Goal: Task Accomplishment & Management: Use online tool/utility

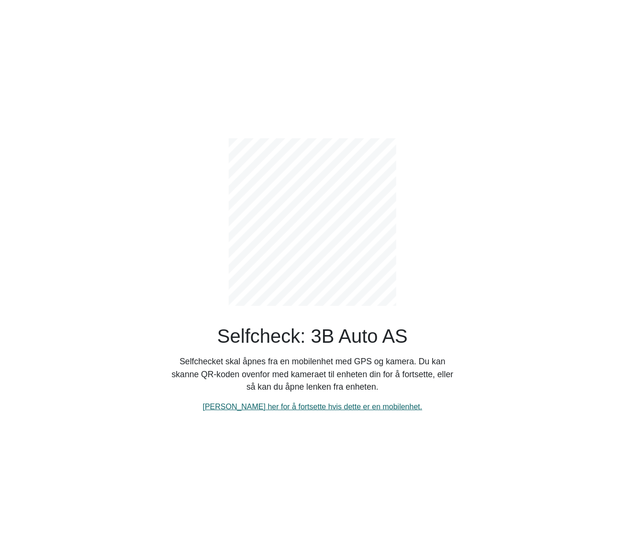
click at [308, 403] on link "[PERSON_NAME] her for å fortsette hvis dette er en mobilenhet." at bounding box center [313, 407] width 220 height 8
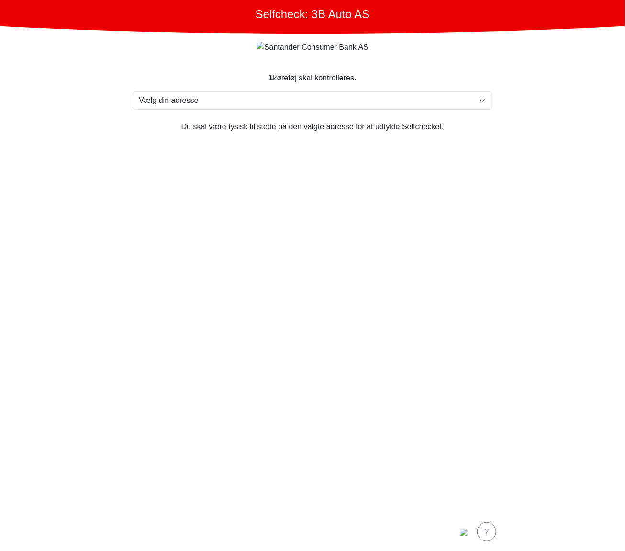
click at [257, 199] on section "1 køretøj skal kontrolleres. Vælg din adresse [STREET_ADDRESS] Furland ved [GEO…" at bounding box center [312, 287] width 383 height 452
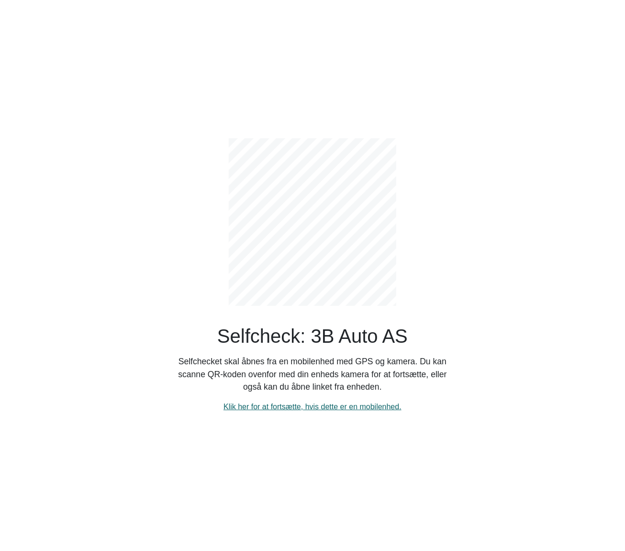
click at [337, 405] on link "Klik her for at fortsætte, hvis dette er en mobilenhed." at bounding box center [313, 407] width 178 height 8
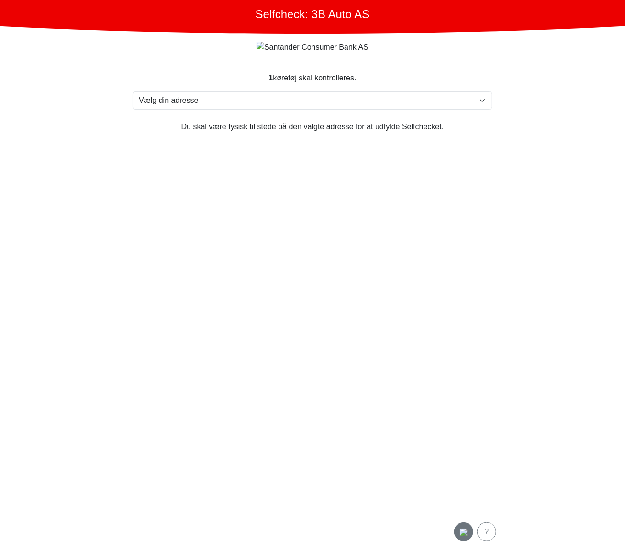
click at [465, 534] on img "button" at bounding box center [464, 533] width 8 height 8
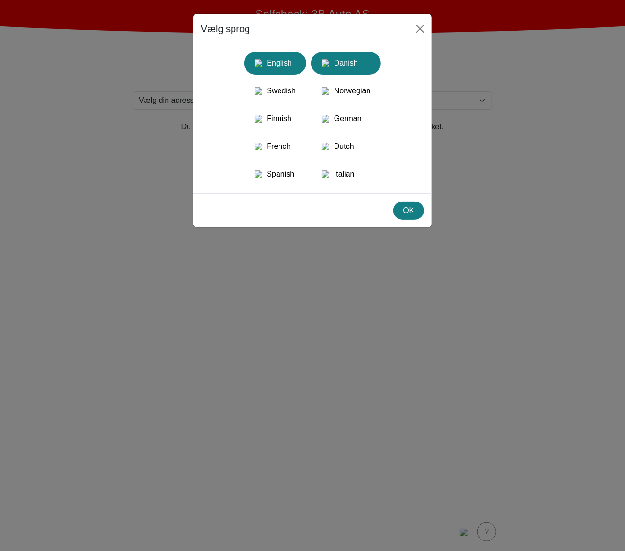
click at [277, 58] on div "English" at bounding box center [275, 63] width 51 height 17
click at [416, 220] on button "OK" at bounding box center [409, 211] width 31 height 18
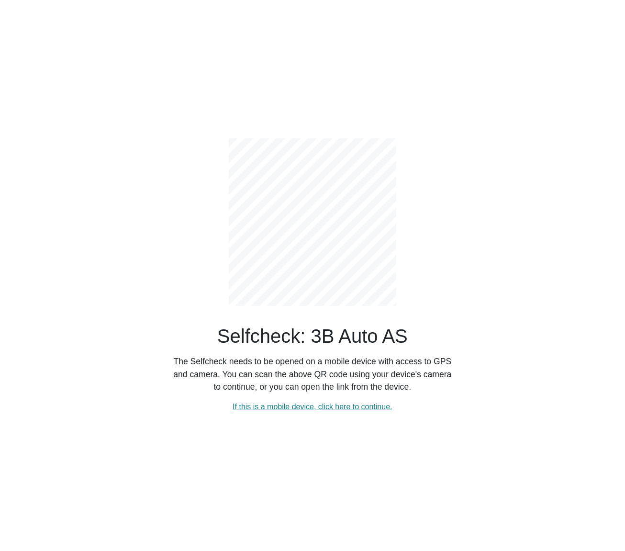
click at [102, 294] on div "Selfcheck: 3B Auto AS The Selfcheck needs to be opened on a mobile device with …" at bounding box center [313, 275] width 546 height 551
click at [290, 404] on link "If this is a mobile device, click here to continue." at bounding box center [313, 407] width 160 height 8
click at [101, 171] on div "Selfcheck: 3B Auto AS The Selfcheck needs to be opened on a mobile device with …" at bounding box center [313, 275] width 546 height 551
click at [294, 405] on link "If this is a mobile device, click here to continue." at bounding box center [313, 407] width 160 height 8
click at [190, 176] on div "Selfcheck: 3B Auto AS The Selfcheck needs to be opened on a mobile device with …" at bounding box center [313, 268] width 287 height 289
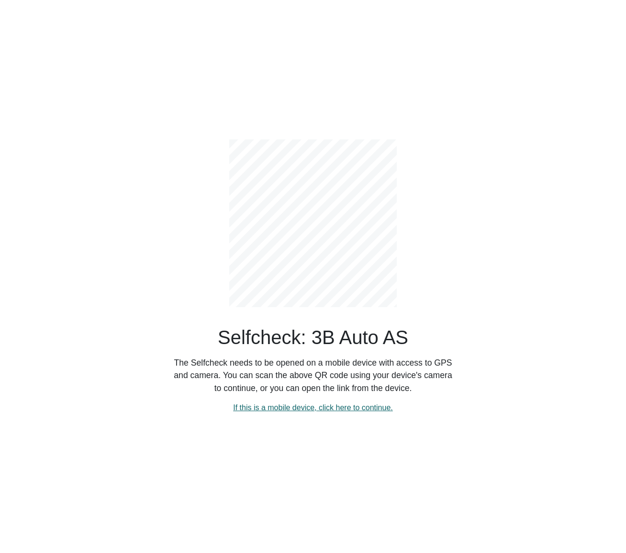
click at [324, 407] on link "If this is a mobile device, click here to continue." at bounding box center [313, 407] width 160 height 8
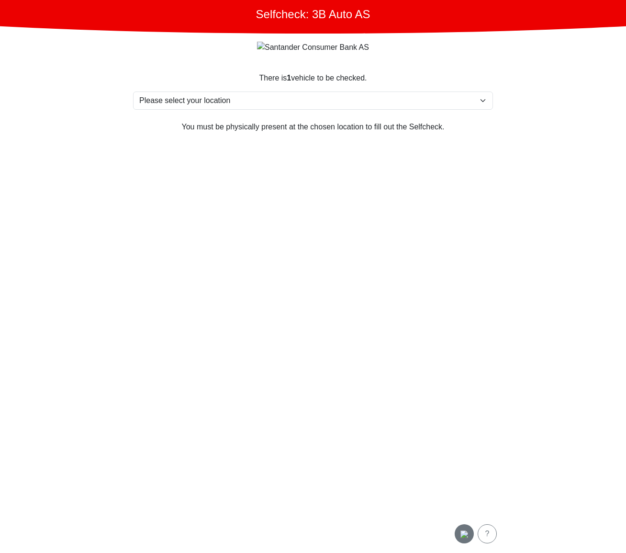
click at [462, 531] on img "button" at bounding box center [465, 534] width 8 height 8
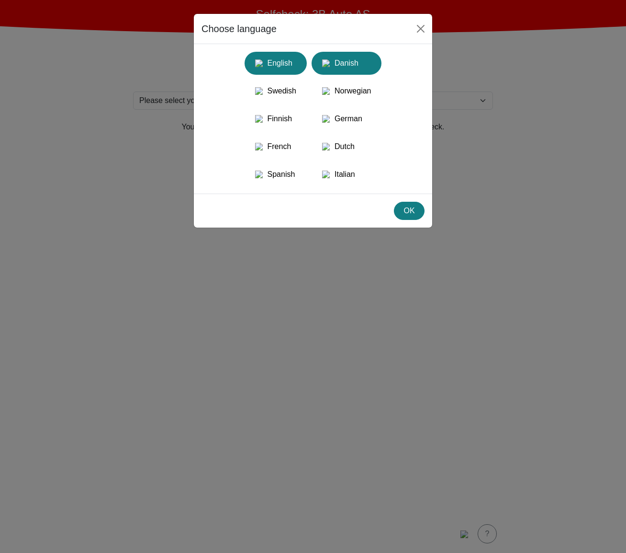
click at [341, 52] on button "Danish" at bounding box center [347, 63] width 70 height 23
click at [419, 220] on button "OK" at bounding box center [409, 211] width 31 height 18
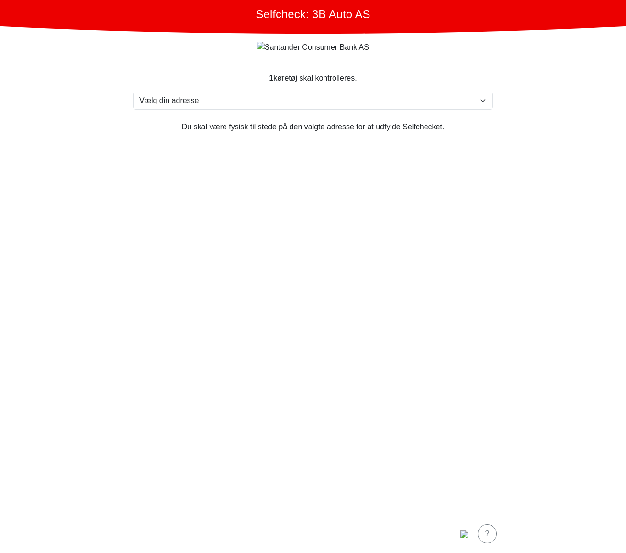
click at [278, 190] on section "1 køretøj skal kontrolleres. Vælg din adresse Furlandsvegen 24( ved Bunkeroil),…" at bounding box center [313, 288] width 383 height 454
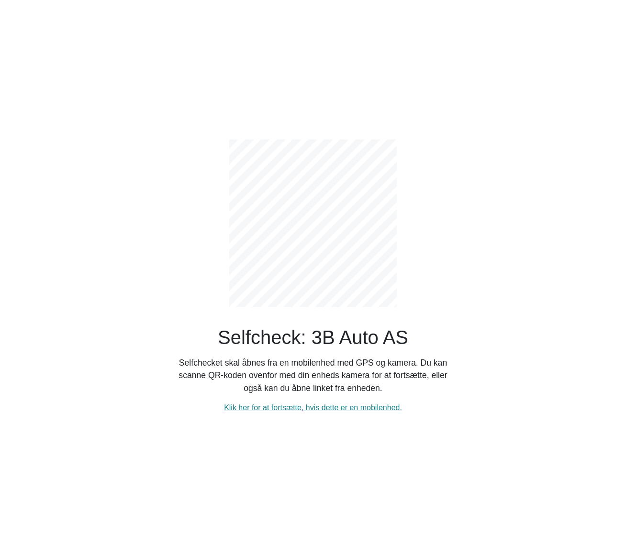
click at [243, 477] on div "Selfcheck: 3B Auto AS Selfchecket skal åbnes fra en mobilenhed med GPS og kamer…" at bounding box center [313, 276] width 546 height 553
click at [295, 405] on link "Klik her for at fortsætte, hvis dette er en mobilenhed." at bounding box center [313, 407] width 178 height 8
